Goal: Register for event/course

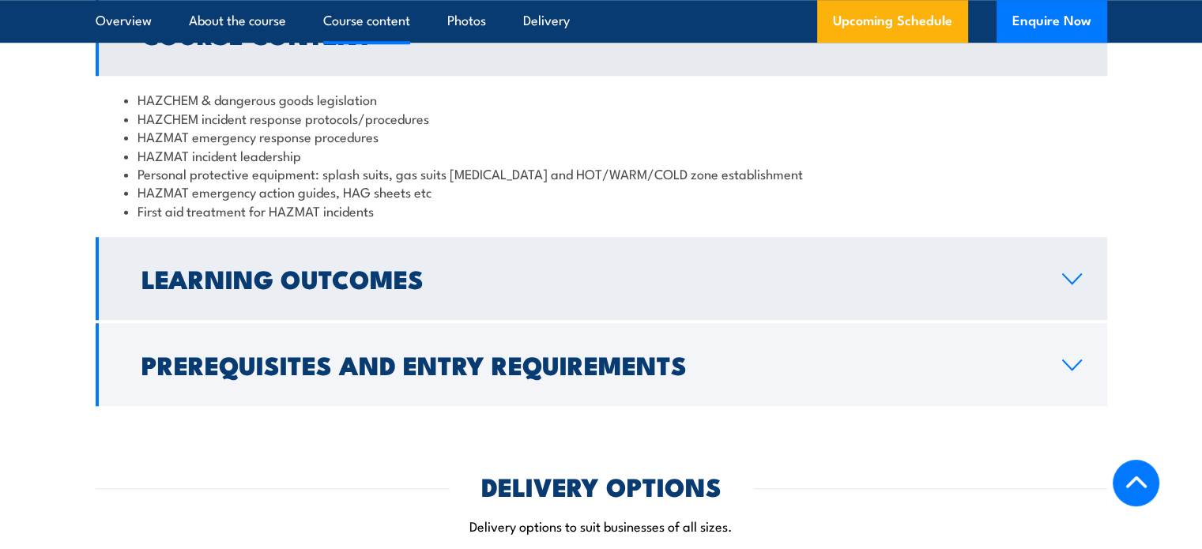
scroll to position [1344, 0]
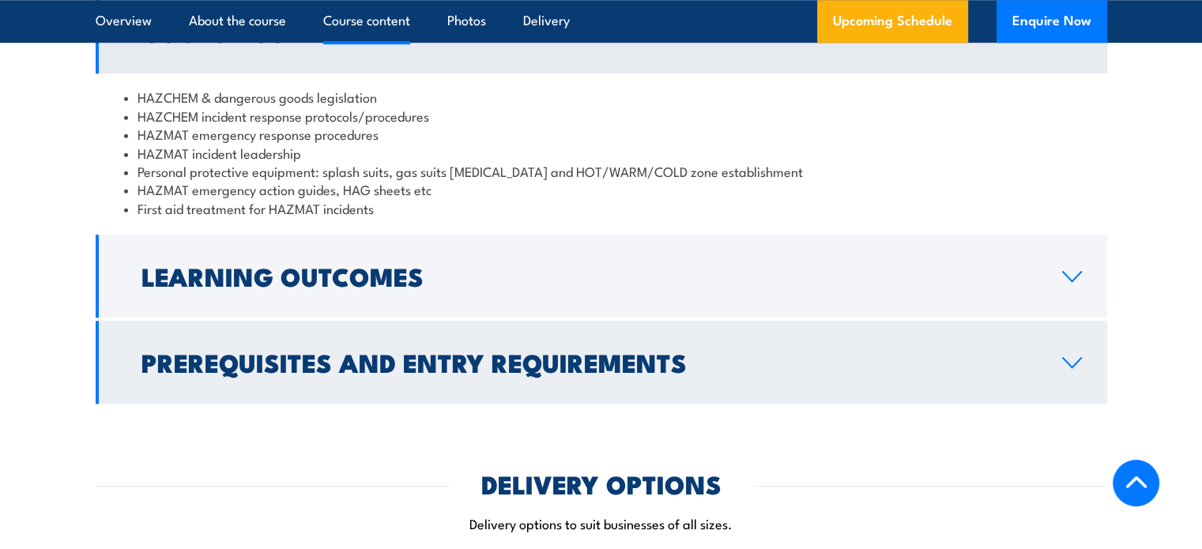
click at [1064, 357] on icon at bounding box center [1072, 362] width 21 height 13
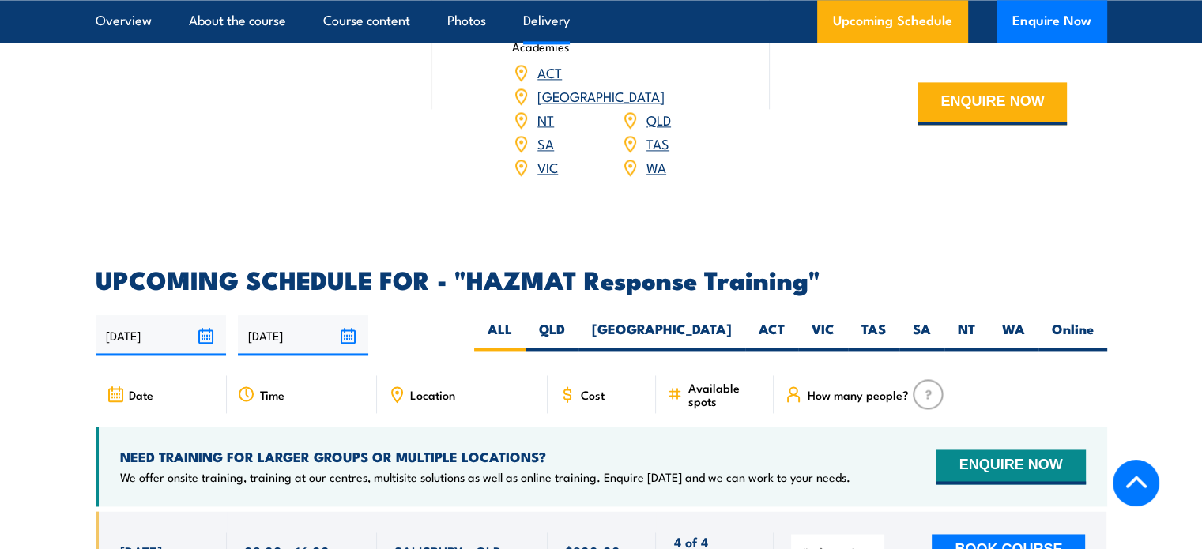
scroll to position [2371, 0]
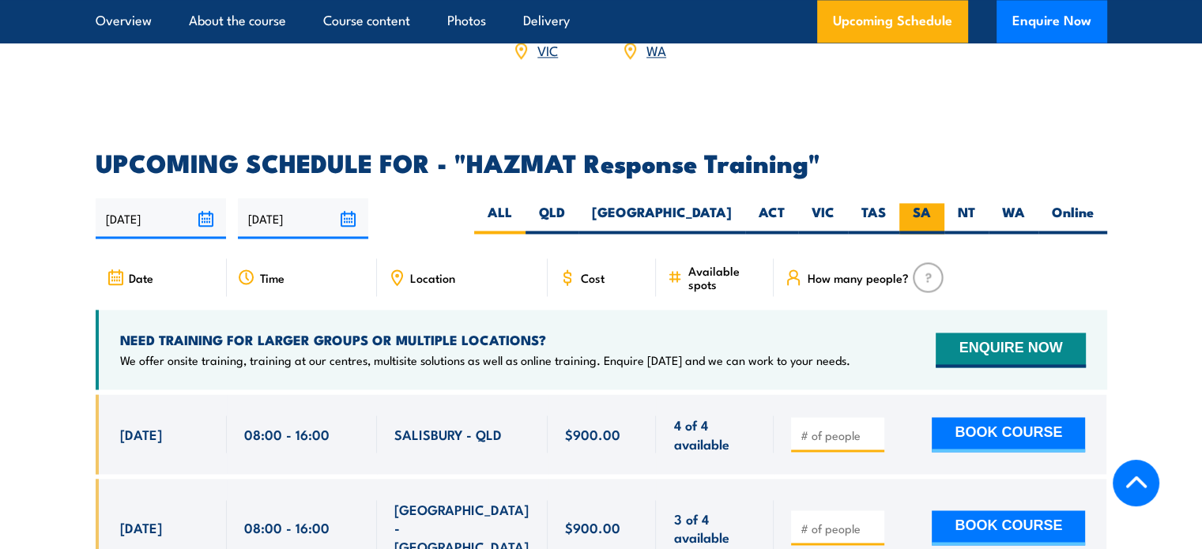
click at [925, 203] on label "SA" at bounding box center [921, 218] width 45 height 31
click at [931, 203] on input "SA" at bounding box center [936, 208] width 10 height 10
radio input "true"
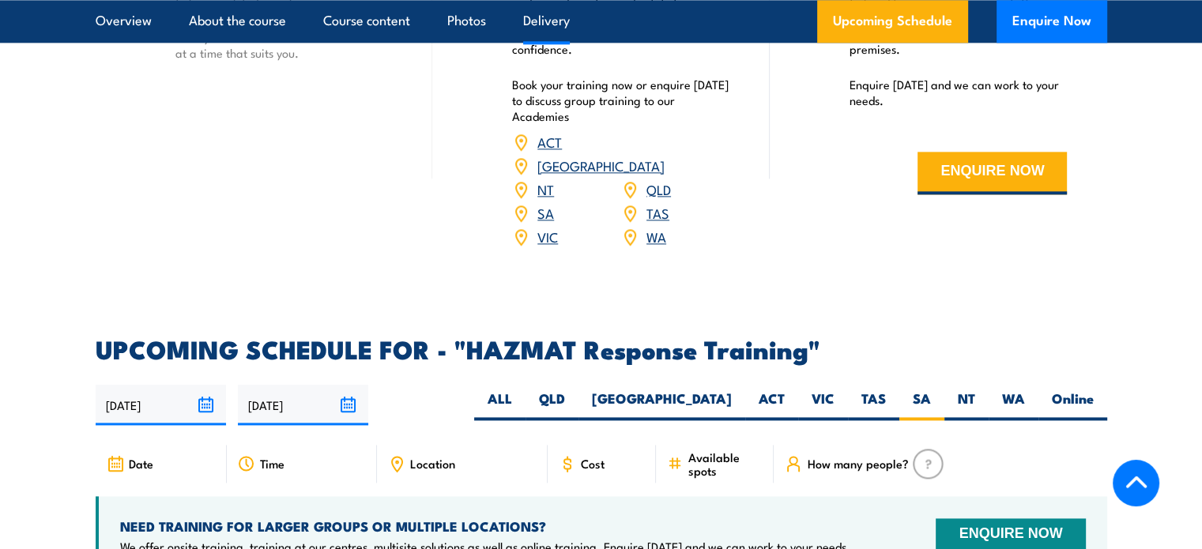
scroll to position [2109, 0]
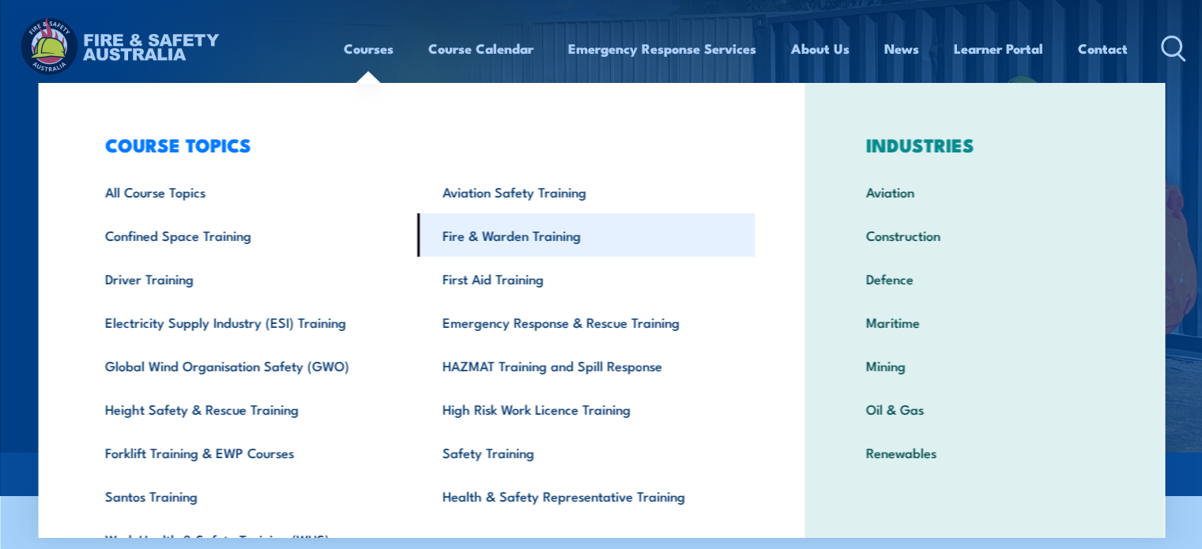
click at [496, 236] on link "Fire & Warden Training" at bounding box center [586, 234] width 338 height 43
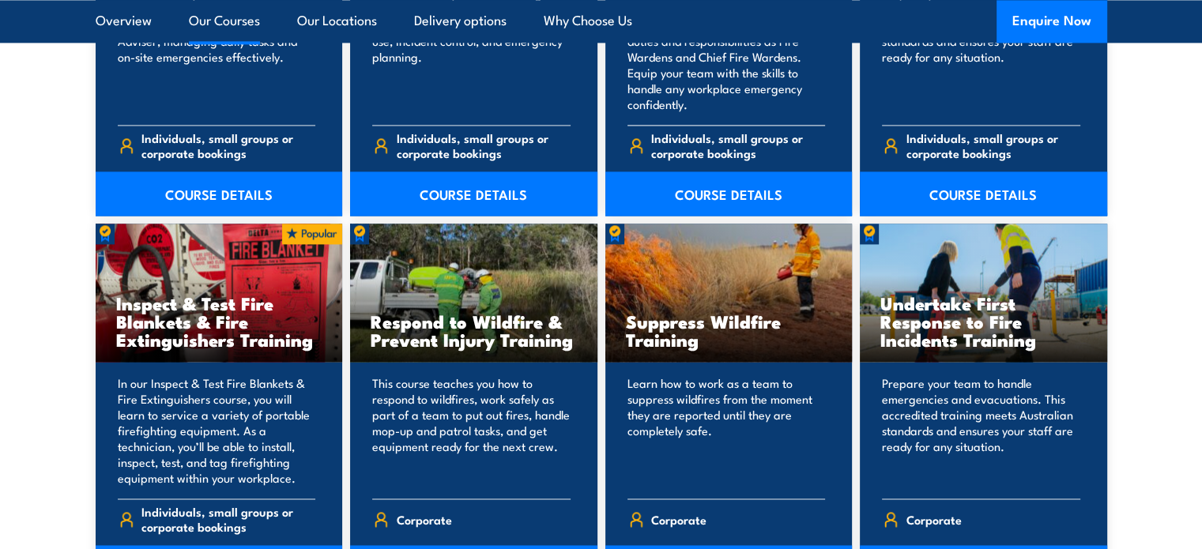
scroll to position [2213, 0]
